Goal: Entertainment & Leisure: Consume media (video, audio)

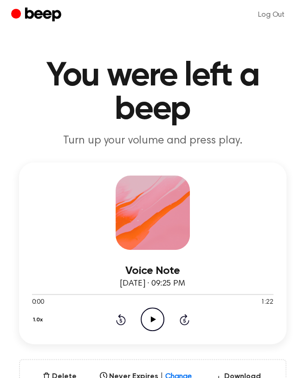
click at [114, 14] on div "Log Out" at bounding box center [152, 15] width 282 height 30
click at [151, 322] on icon "Play Audio" at bounding box center [153, 319] width 24 height 24
click at [156, 314] on icon "Pause Audio" at bounding box center [153, 319] width 24 height 24
